Goal: Navigation & Orientation: Find specific page/section

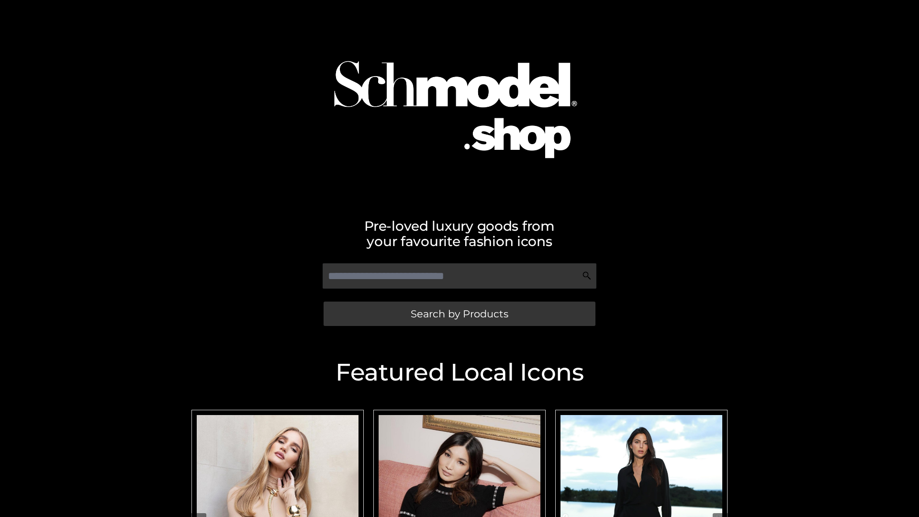
click at [459, 313] on span "Search by Products" at bounding box center [460, 314] width 98 height 10
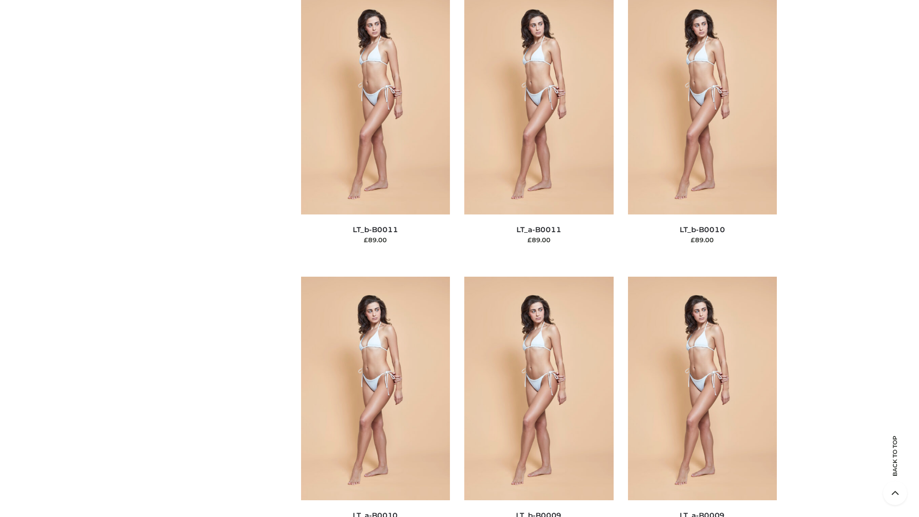
scroll to position [4297, 0]
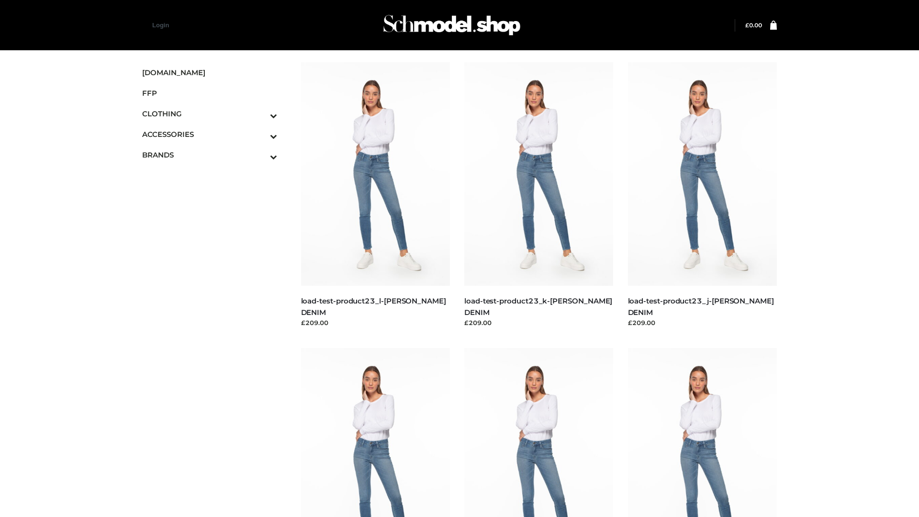
scroll to position [839, 0]
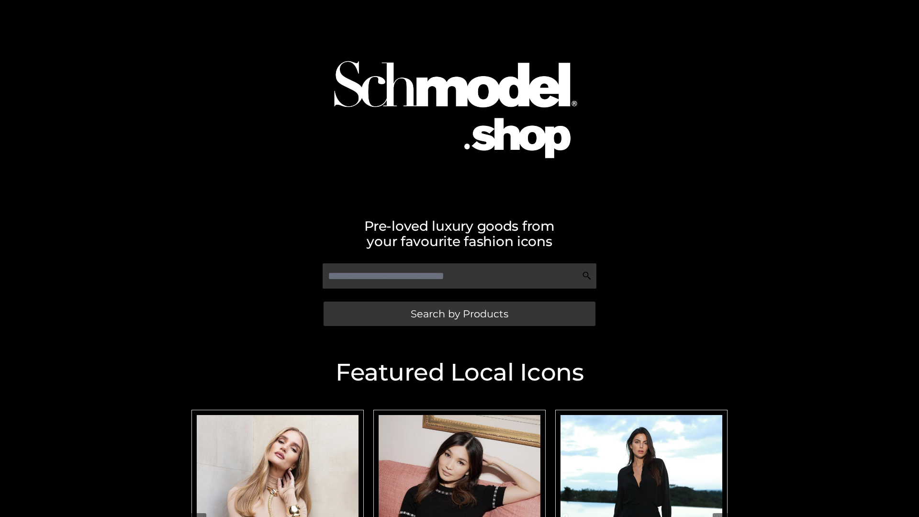
click at [459, 313] on span "Search by Products" at bounding box center [460, 314] width 98 height 10
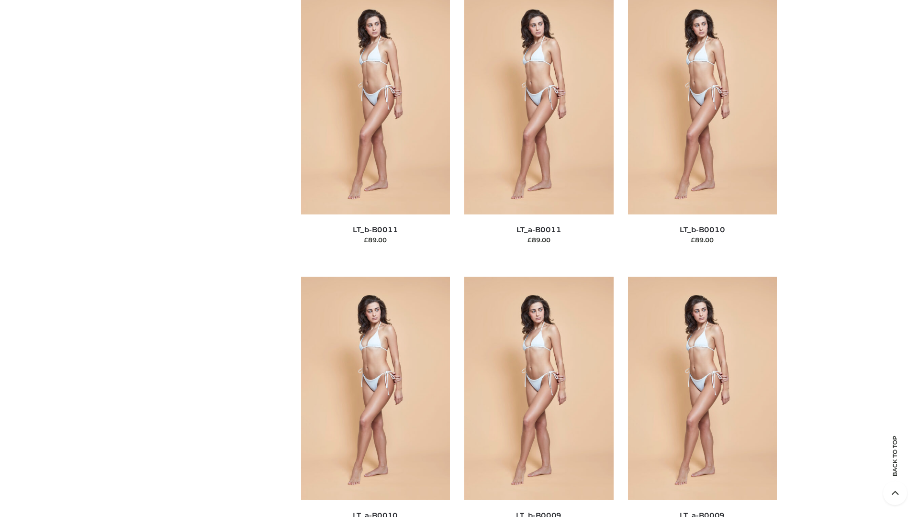
scroll to position [4297, 0]
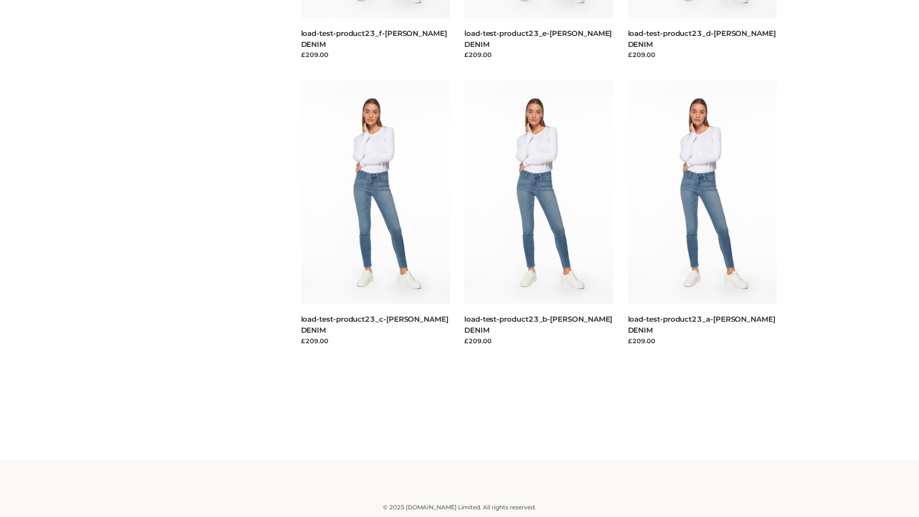
scroll to position [839, 0]
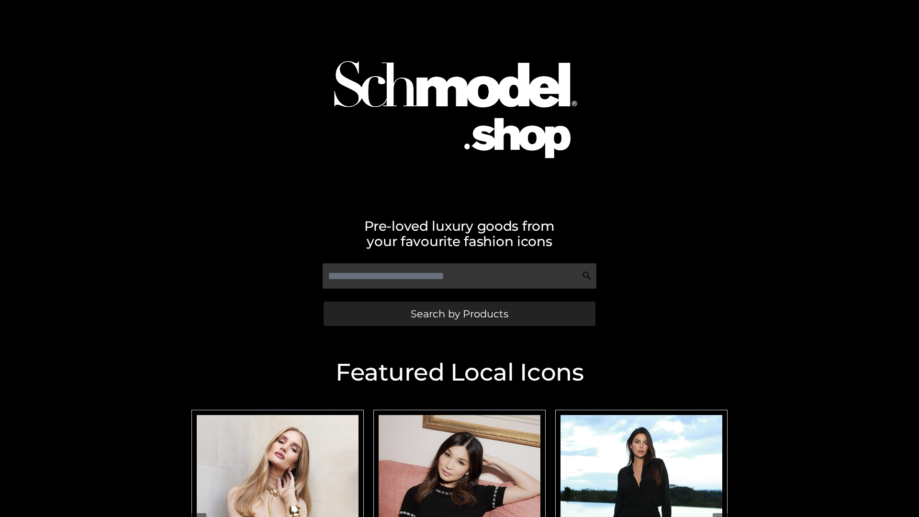
click at [459, 313] on span "Search by Products" at bounding box center [460, 314] width 98 height 10
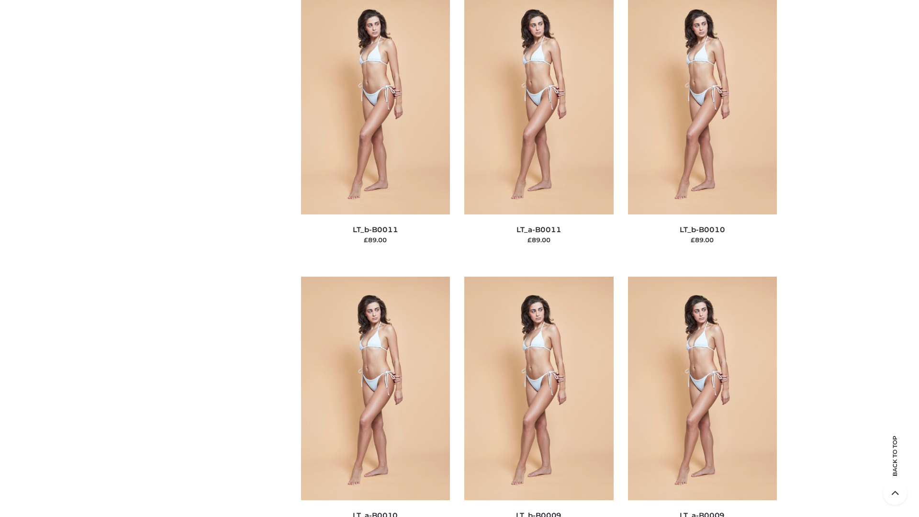
scroll to position [4297, 0]
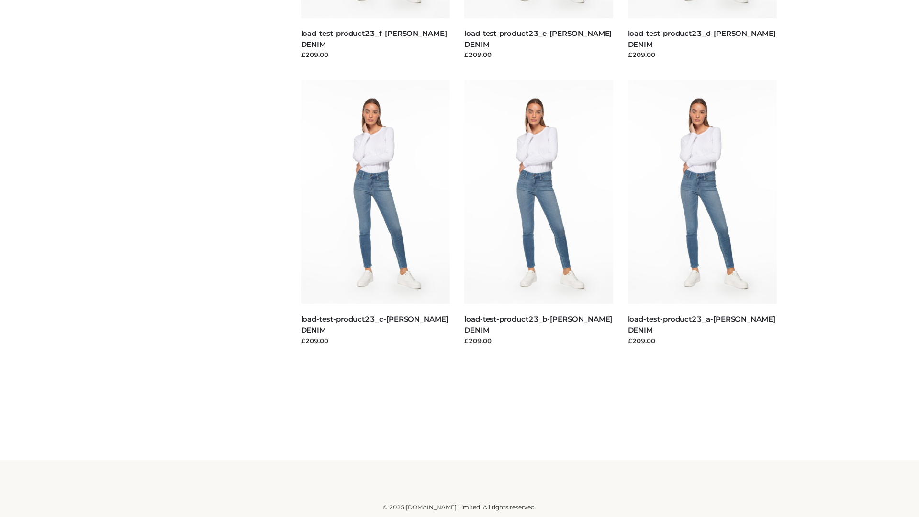
scroll to position [839, 0]
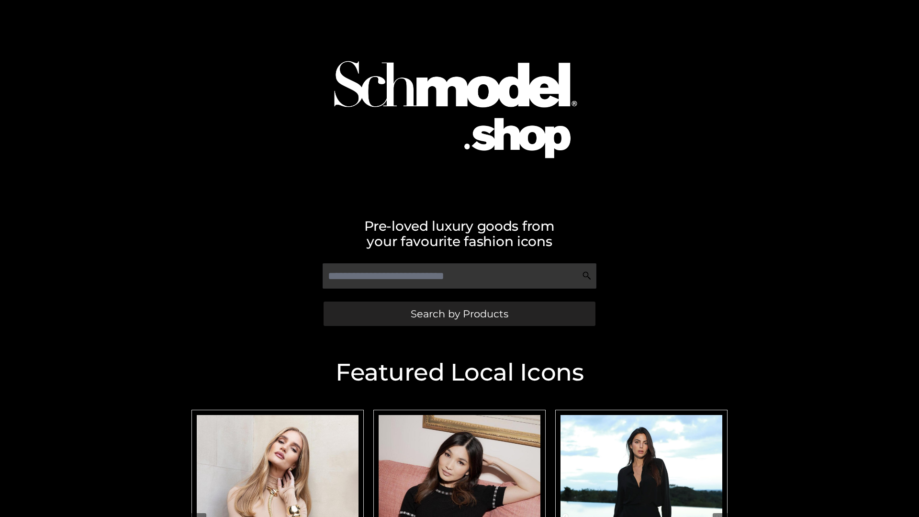
click at [459, 313] on span "Search by Products" at bounding box center [460, 314] width 98 height 10
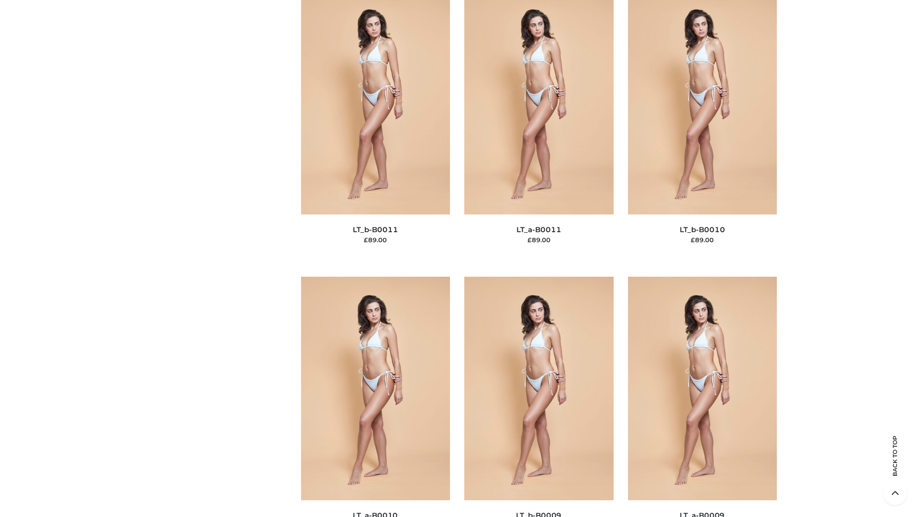
scroll to position [4297, 0]
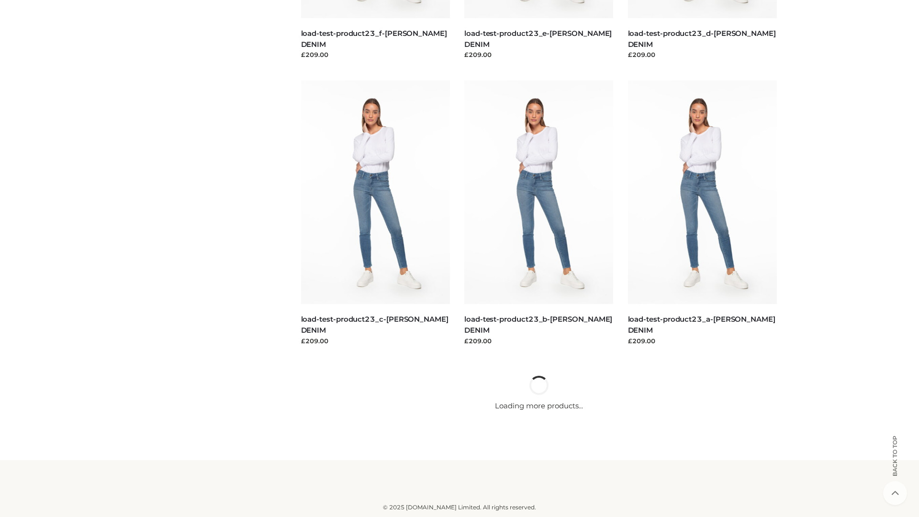
scroll to position [839, 0]
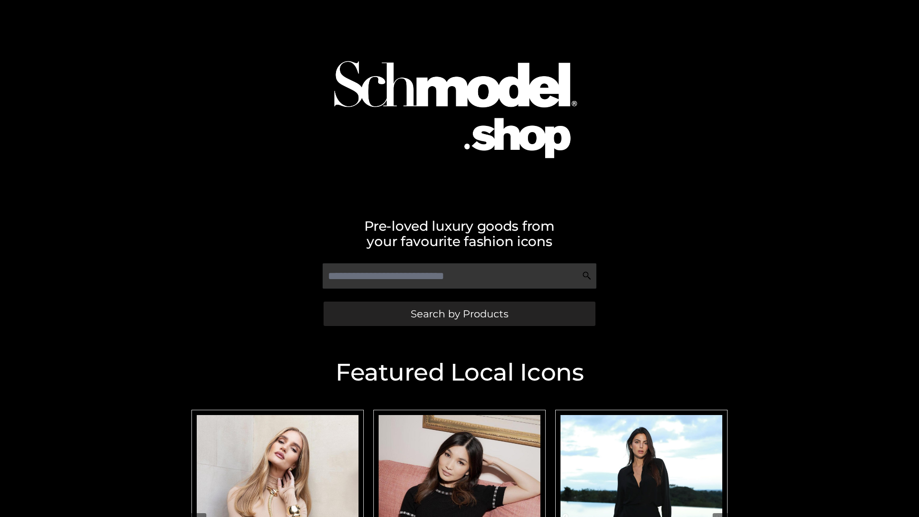
click at [459, 313] on span "Search by Products" at bounding box center [460, 314] width 98 height 10
